Goal: Task Accomplishment & Management: Complete application form

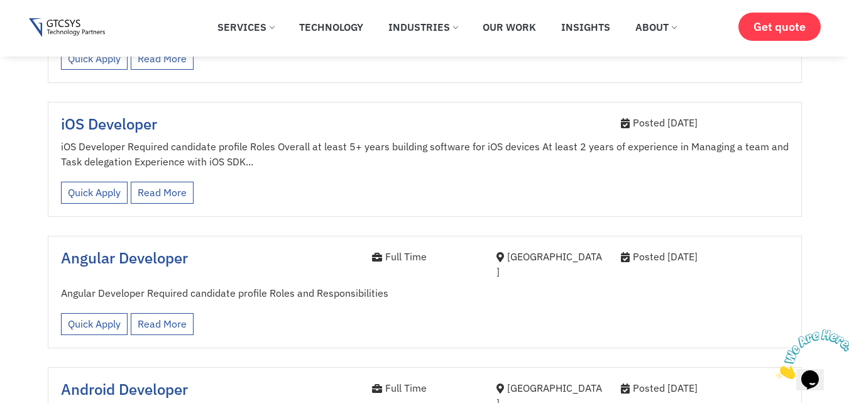
scroll to position [1390, 0]
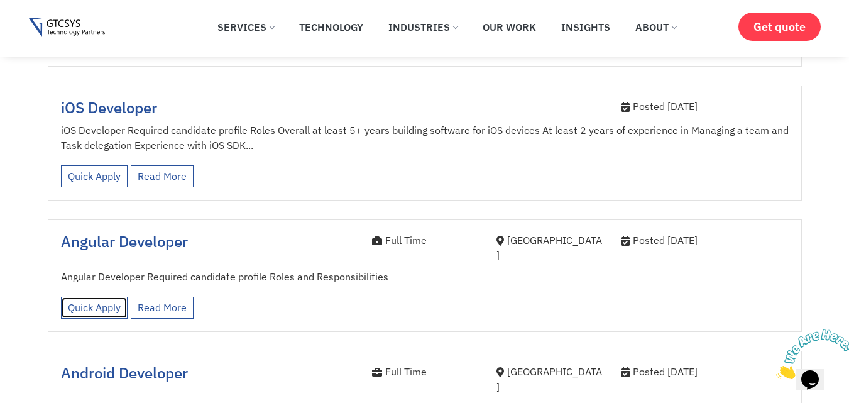
click at [94, 297] on link "Quick Apply" at bounding box center [94, 308] width 67 height 22
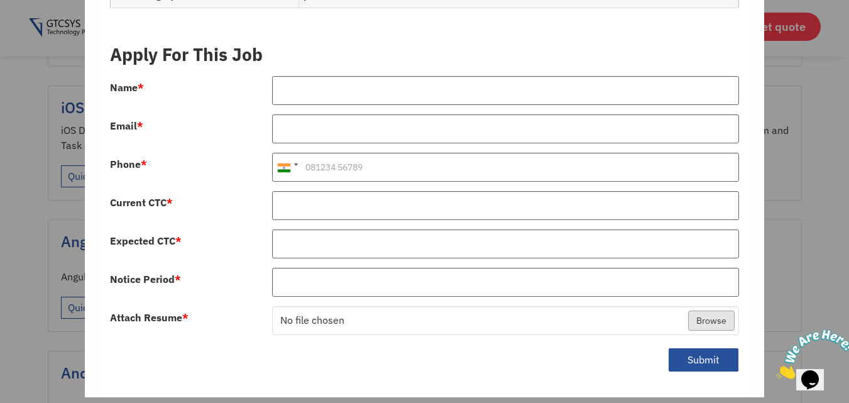
scroll to position [1952, 0]
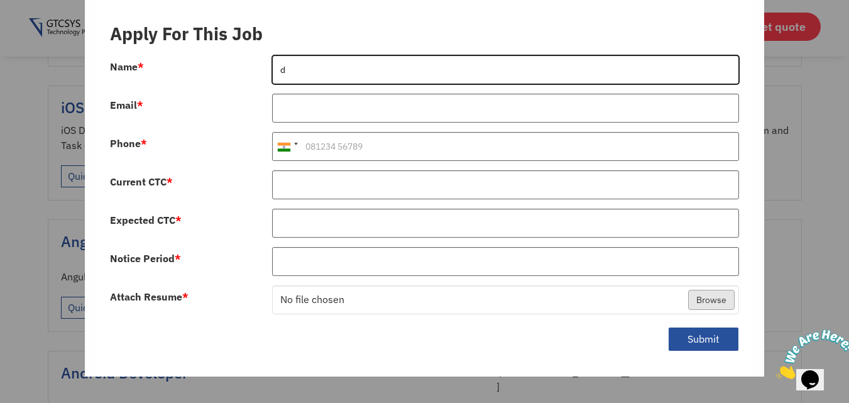
click at [362, 58] on input "d" at bounding box center [505, 69] width 467 height 29
type input "[PERSON_NAME]"
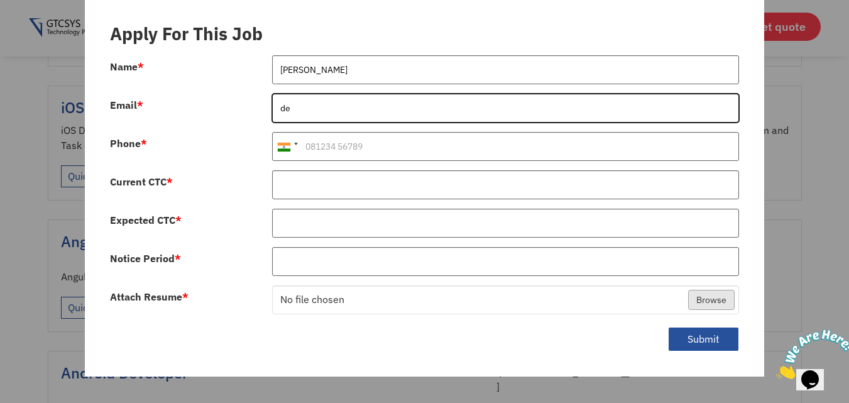
type input "[EMAIL_ADDRESS][DOMAIN_NAME]"
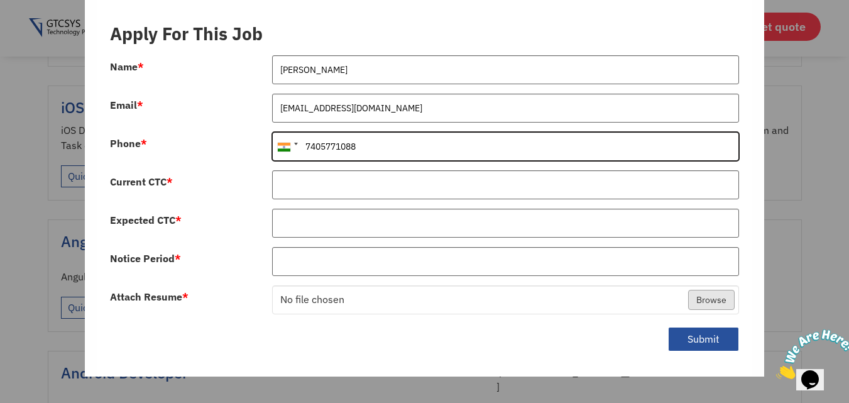
type input "7405771088"
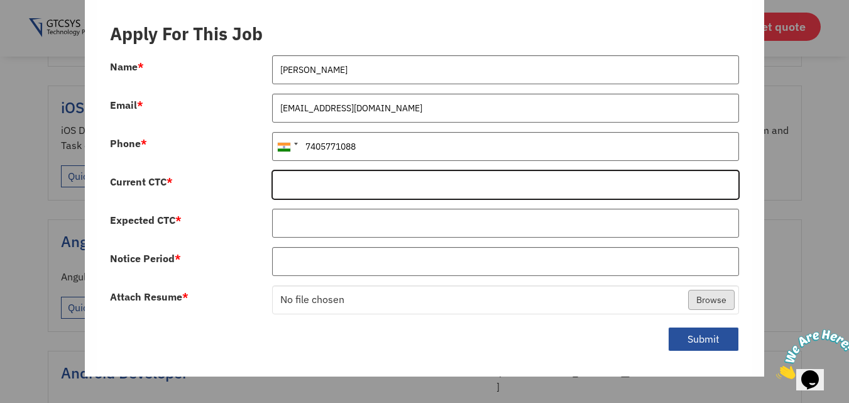
type input "d"
type input "660000"
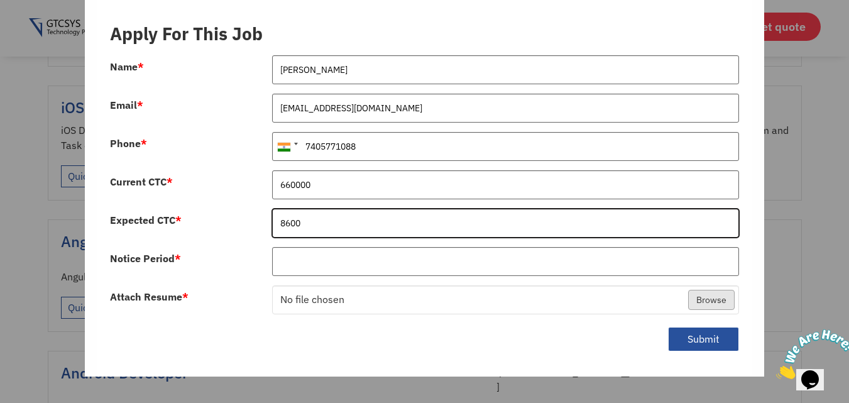
type input "860000"
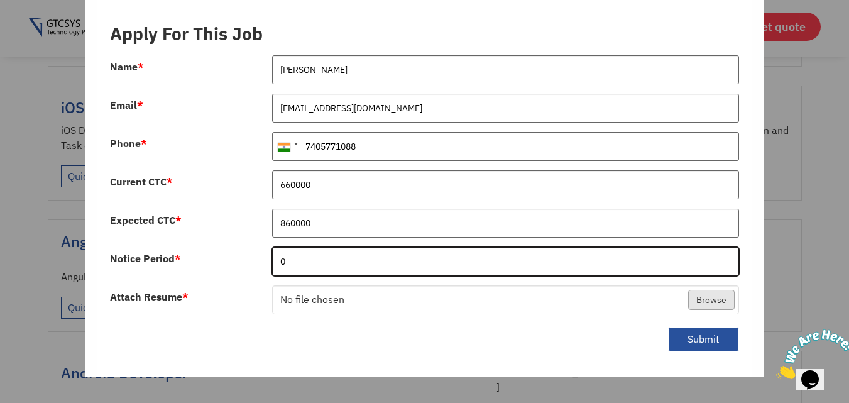
type input "0"
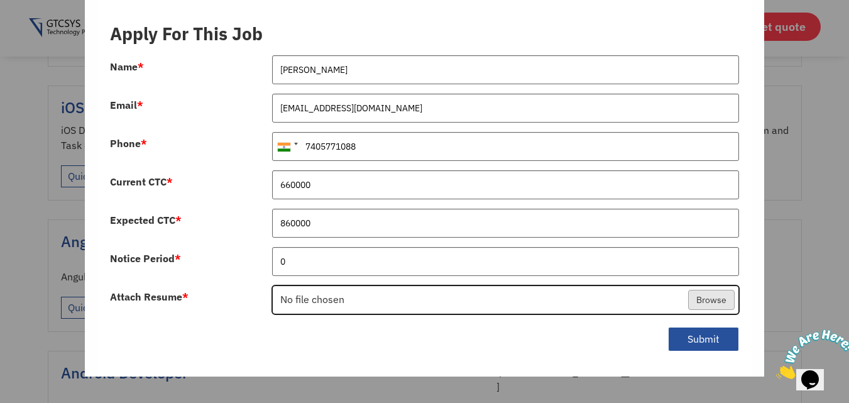
click at [273, 286] on input "Attach Resume *" at bounding box center [506, 300] width 466 height 29
type input "C:\fakepath\Deelip_Nandaniya_Angular_Developer_Resume.pdf"
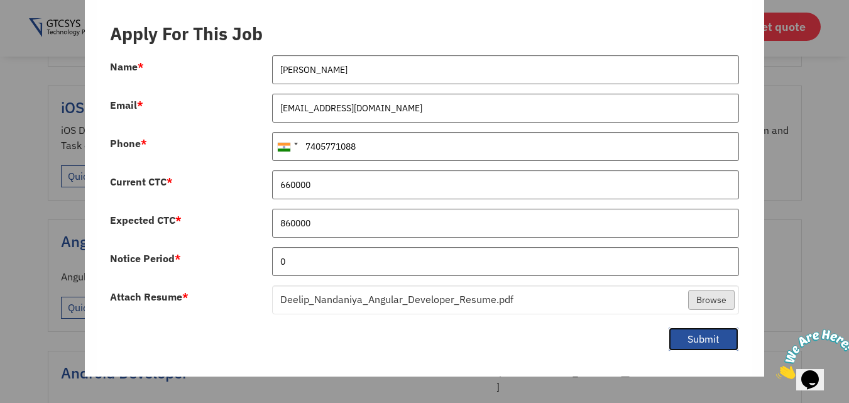
click at [698, 327] on button "Submit" at bounding box center [703, 339] width 71 height 25
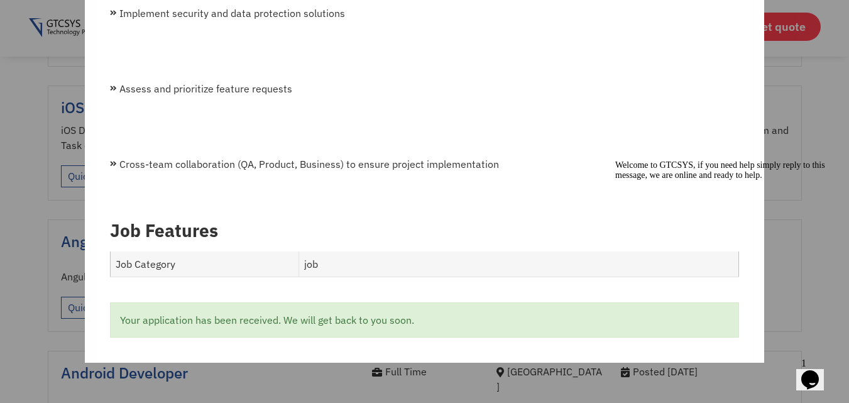
scroll to position [1648, 0]
